Goal: Task Accomplishment & Management: Use online tool/utility

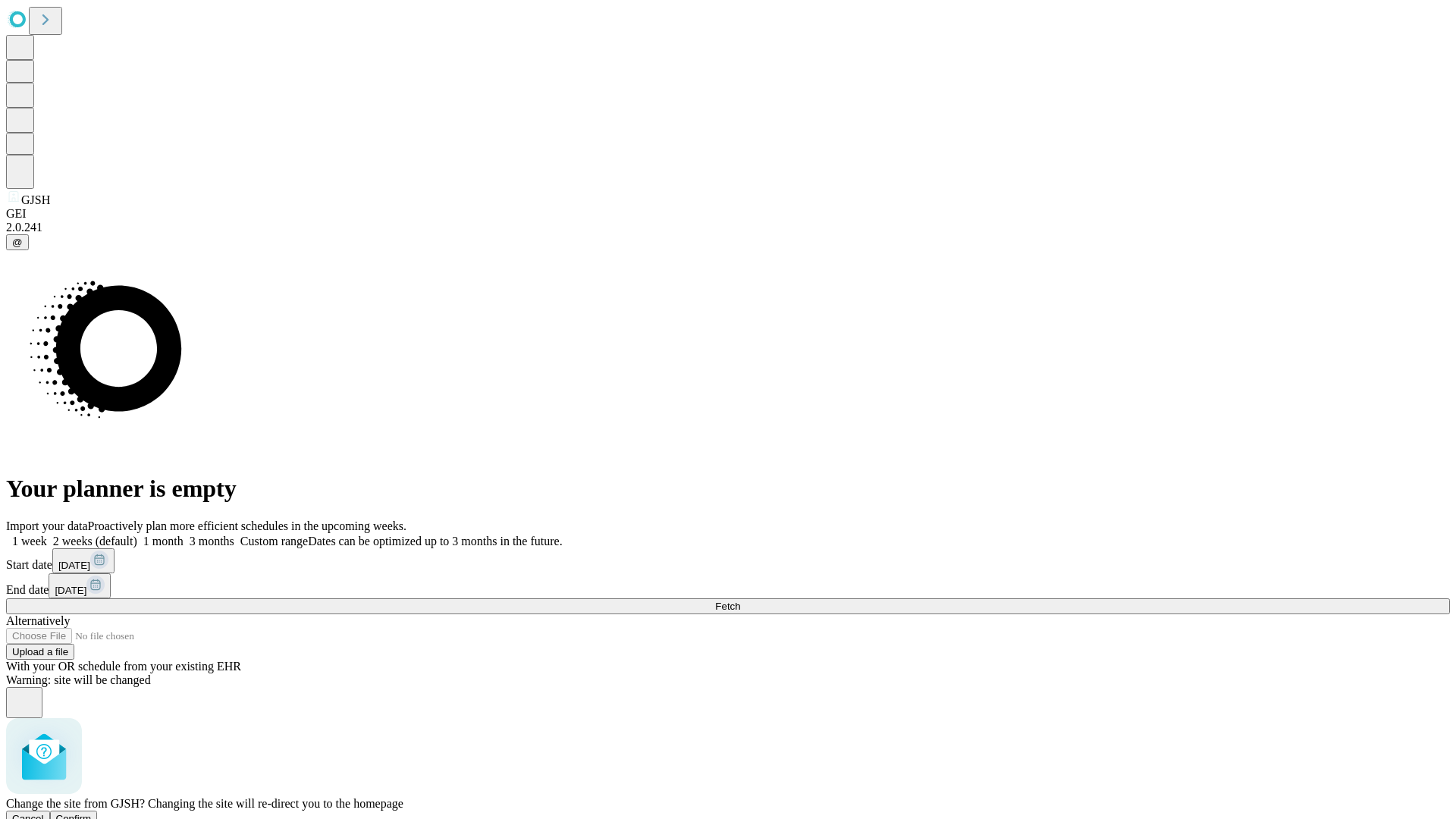
click at [92, 813] on span "Confirm" at bounding box center [73, 818] width 35 height 11
click at [47, 535] on label "1 week" at bounding box center [27, 541] width 41 height 13
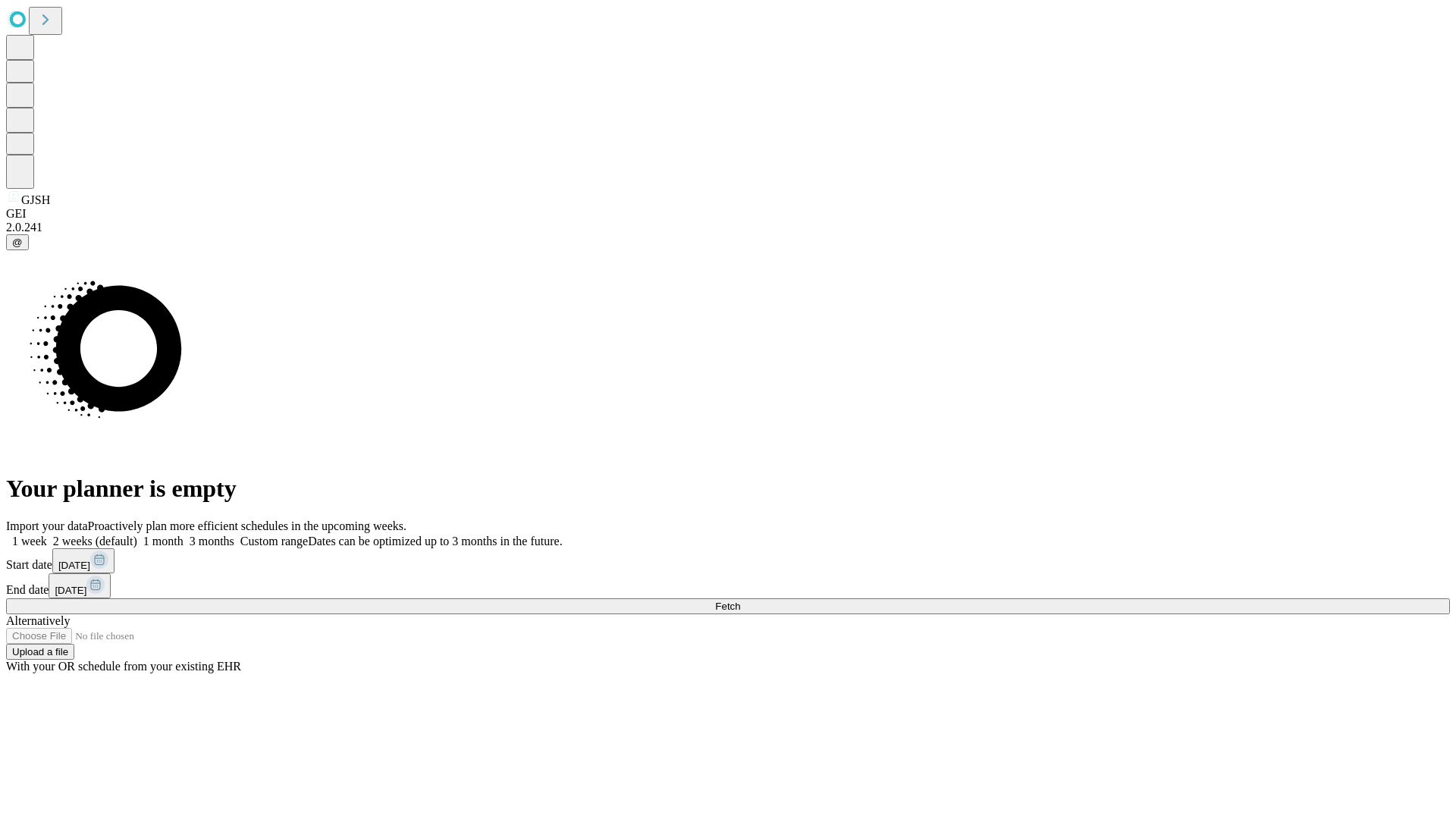
click at [740, 601] on span "Fetch" at bounding box center [728, 606] width 25 height 11
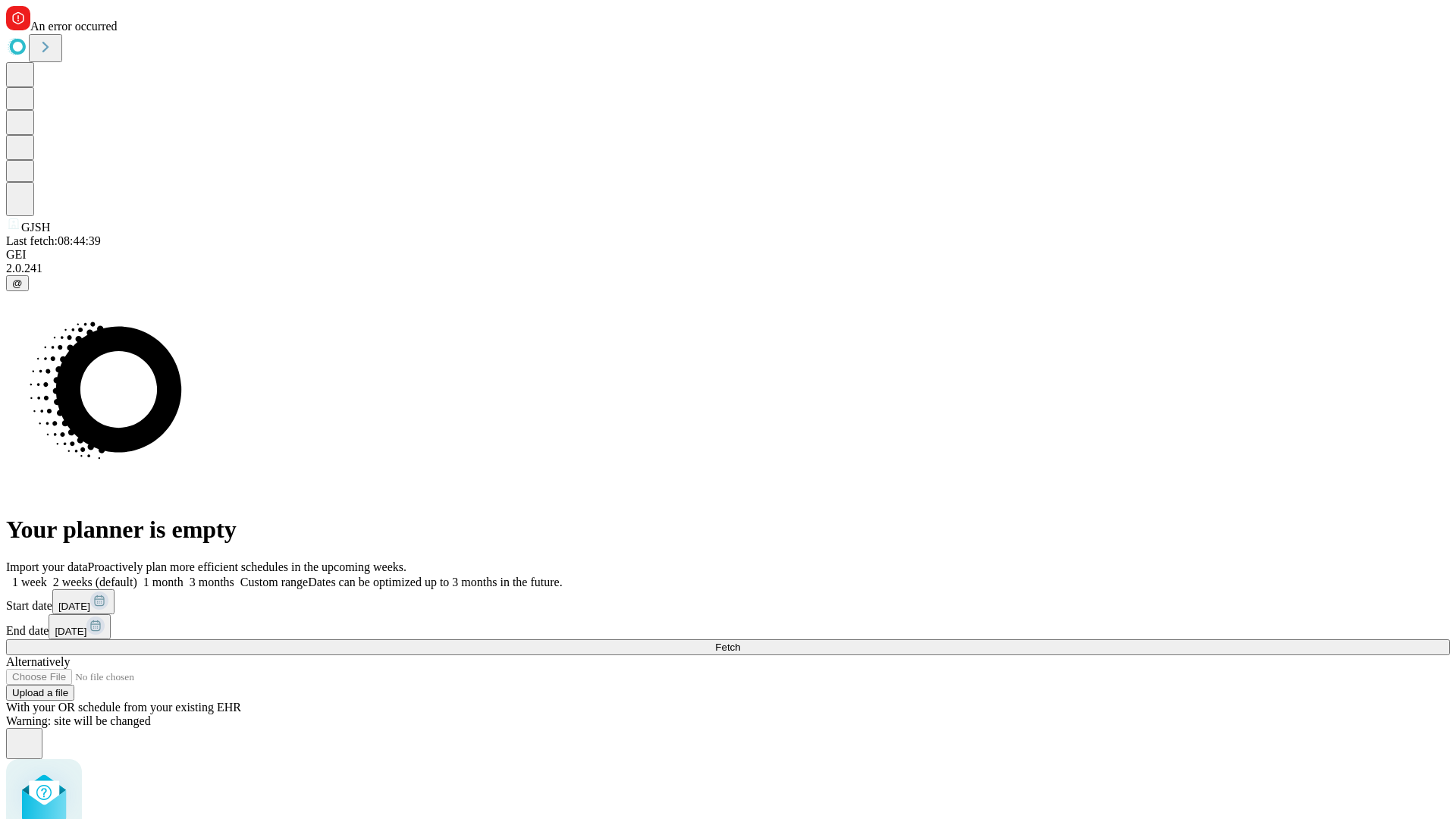
click at [47, 576] on label "1 week" at bounding box center [27, 582] width 41 height 13
click at [740, 642] on span "Fetch" at bounding box center [728, 647] width 25 height 11
click at [47, 576] on label "1 week" at bounding box center [27, 582] width 41 height 13
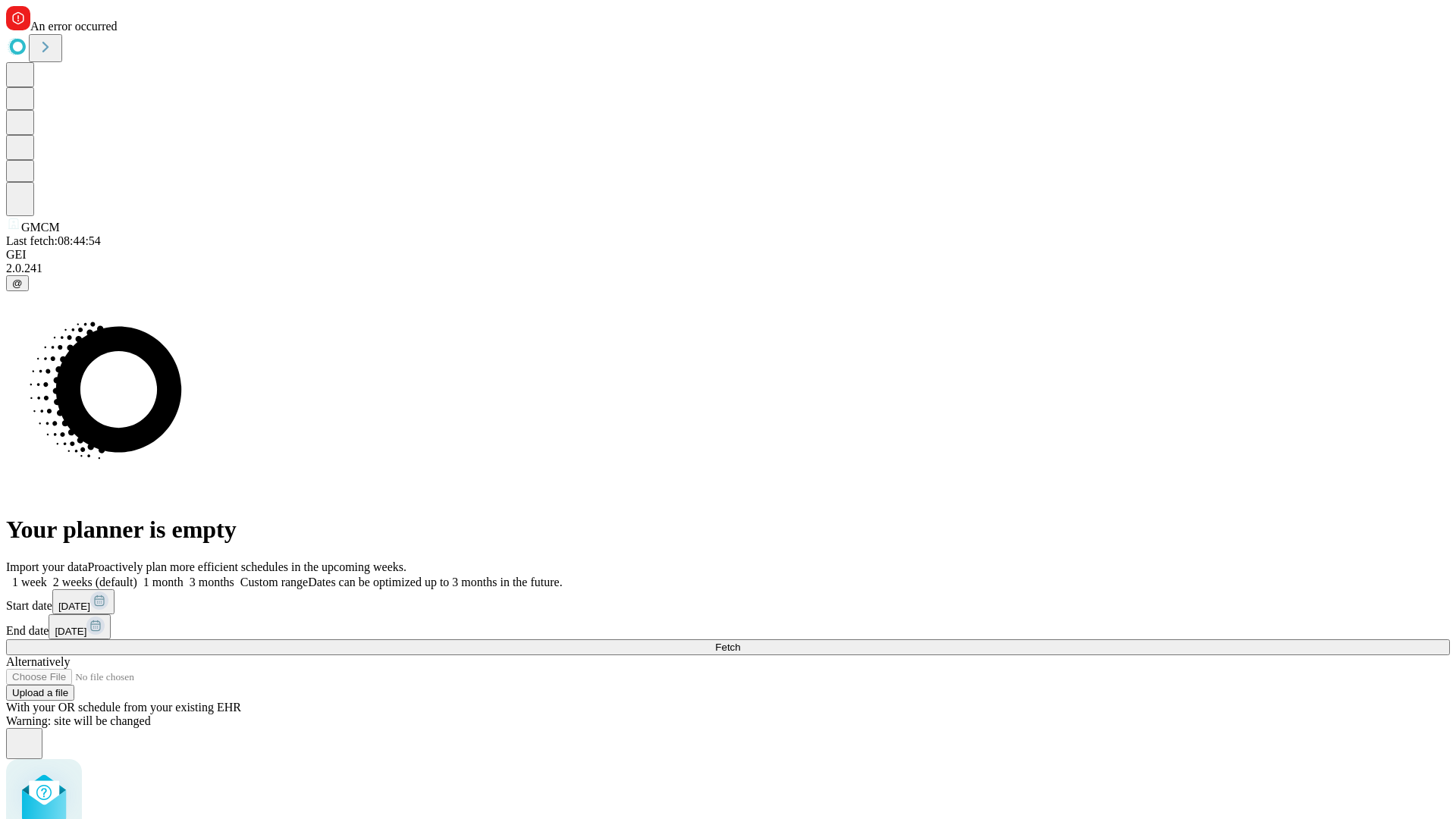
click at [740, 642] on span "Fetch" at bounding box center [728, 647] width 25 height 11
click at [47, 576] on label "1 week" at bounding box center [27, 582] width 41 height 13
click at [740, 642] on span "Fetch" at bounding box center [728, 647] width 25 height 11
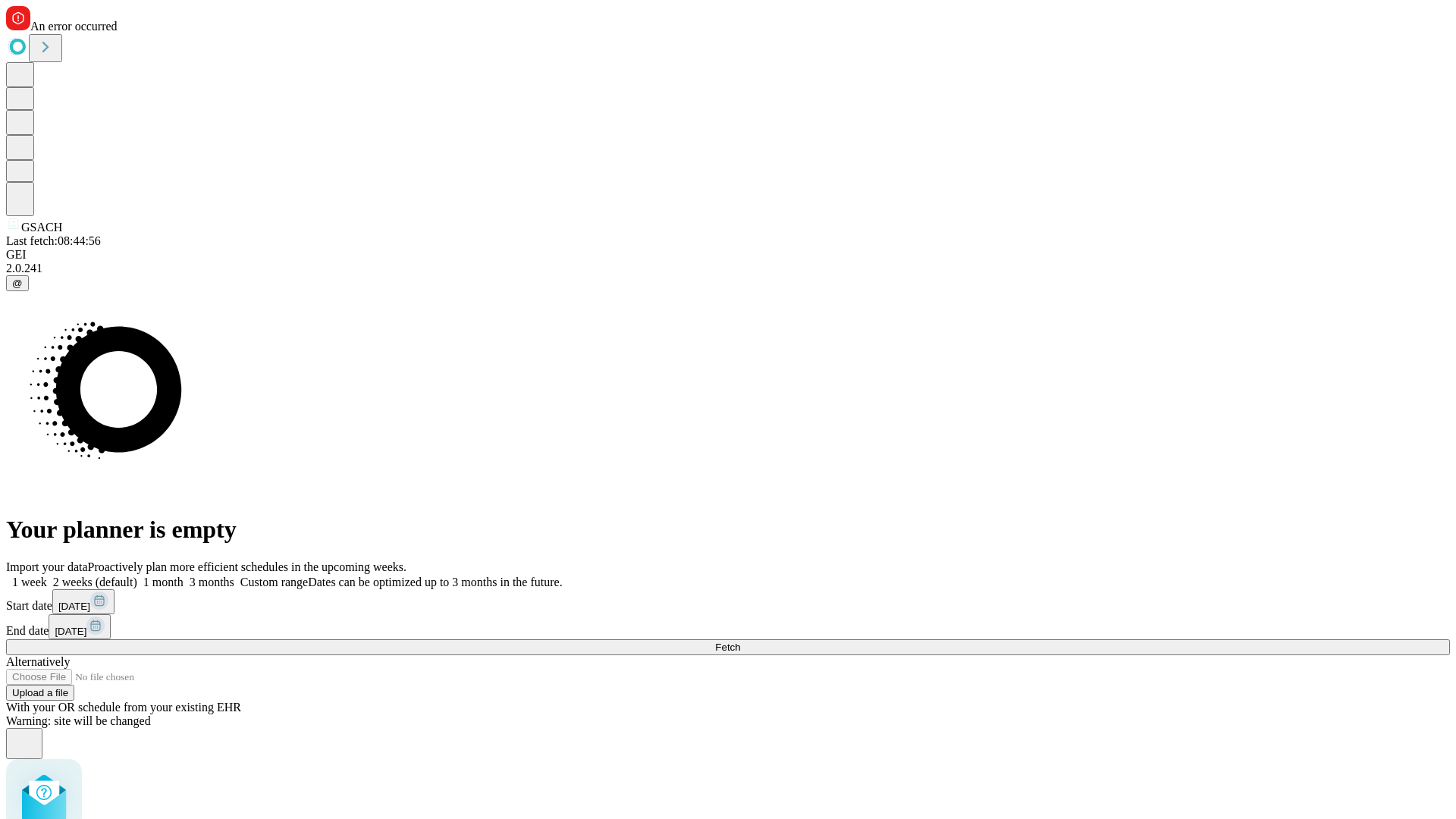
click at [47, 576] on label "1 week" at bounding box center [27, 582] width 41 height 13
click at [740, 642] on span "Fetch" at bounding box center [728, 647] width 25 height 11
click at [47, 576] on label "1 week" at bounding box center [27, 582] width 41 height 13
click at [740, 642] on span "Fetch" at bounding box center [728, 647] width 25 height 11
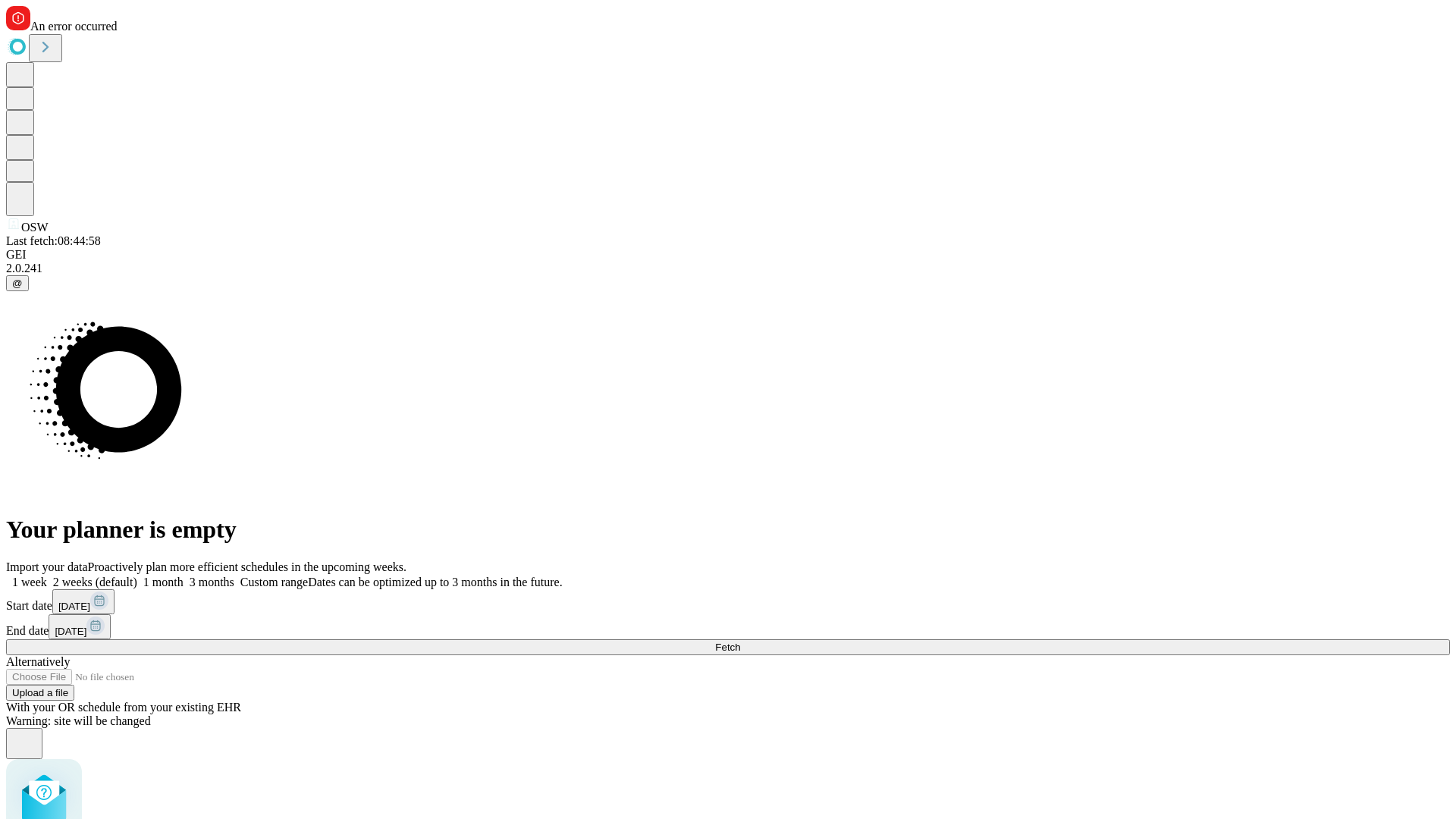
click at [47, 576] on label "1 week" at bounding box center [27, 582] width 41 height 13
click at [740, 642] on span "Fetch" at bounding box center [728, 647] width 25 height 11
click at [47, 576] on label "1 week" at bounding box center [27, 582] width 41 height 13
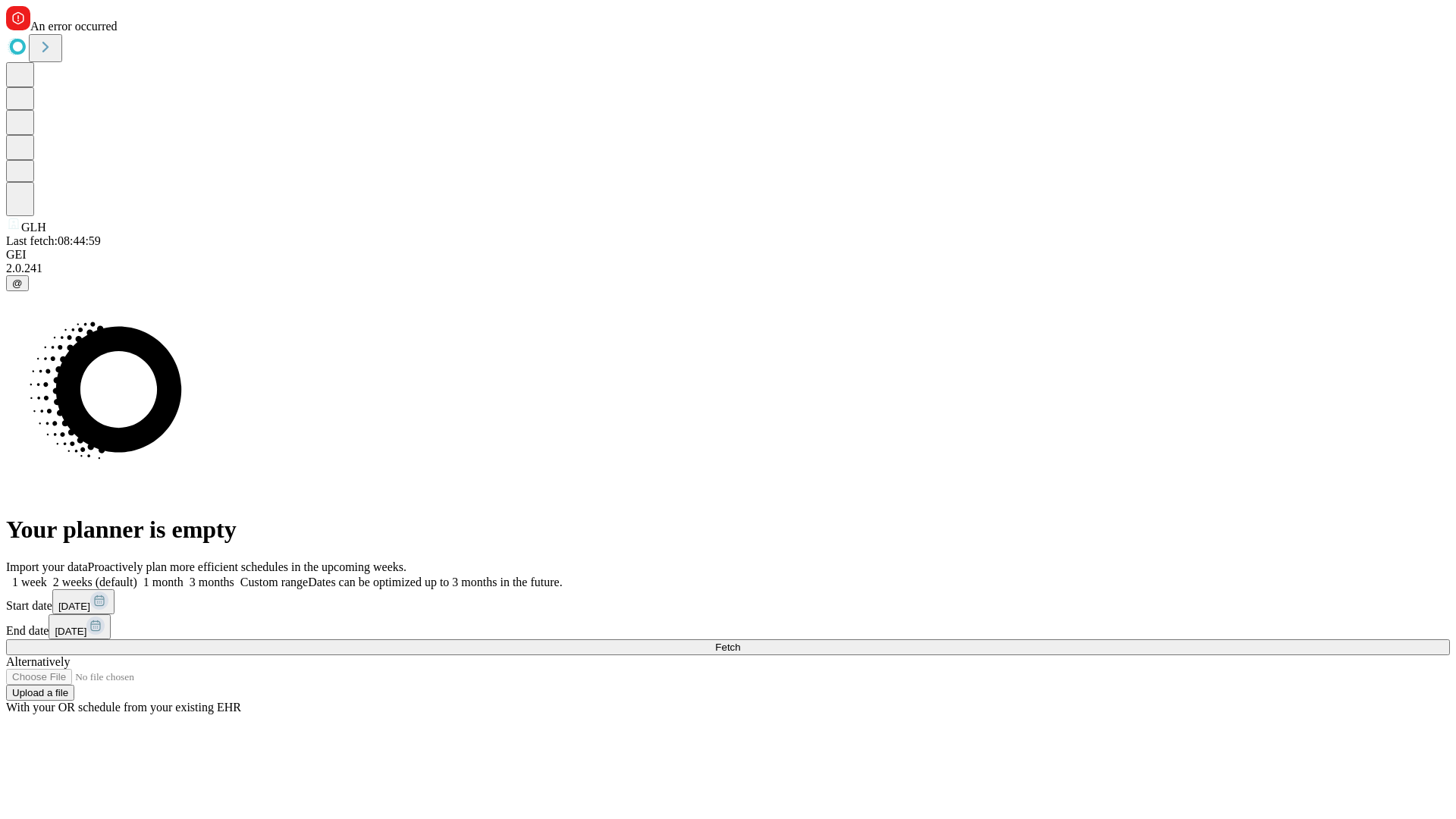
click at [740, 642] on span "Fetch" at bounding box center [728, 647] width 25 height 11
click at [47, 576] on label "1 week" at bounding box center [27, 582] width 41 height 13
click at [740, 642] on span "Fetch" at bounding box center [728, 647] width 25 height 11
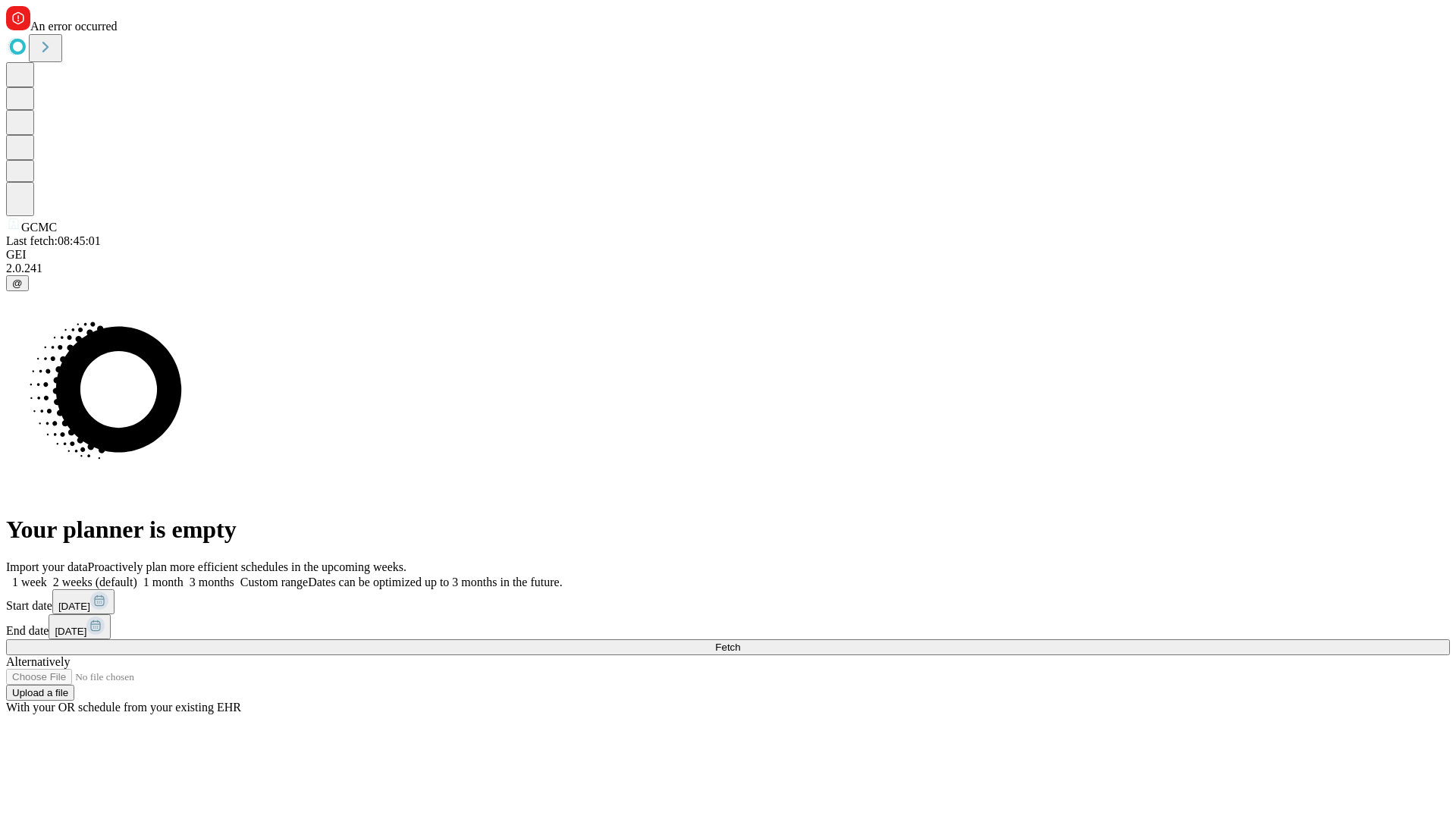
click at [47, 576] on label "1 week" at bounding box center [27, 582] width 41 height 13
click at [740, 642] on span "Fetch" at bounding box center [728, 647] width 25 height 11
click at [47, 576] on label "1 week" at bounding box center [27, 582] width 41 height 13
click at [740, 642] on span "Fetch" at bounding box center [728, 647] width 25 height 11
